Goal: Check status

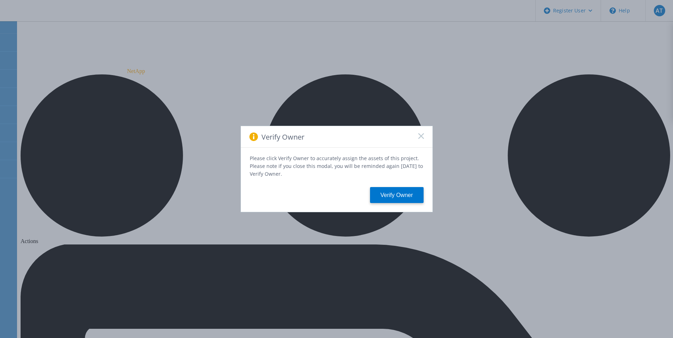
click at [418, 139] on icon at bounding box center [421, 136] width 6 height 6
